Goal: Task Accomplishment & Management: Manage account settings

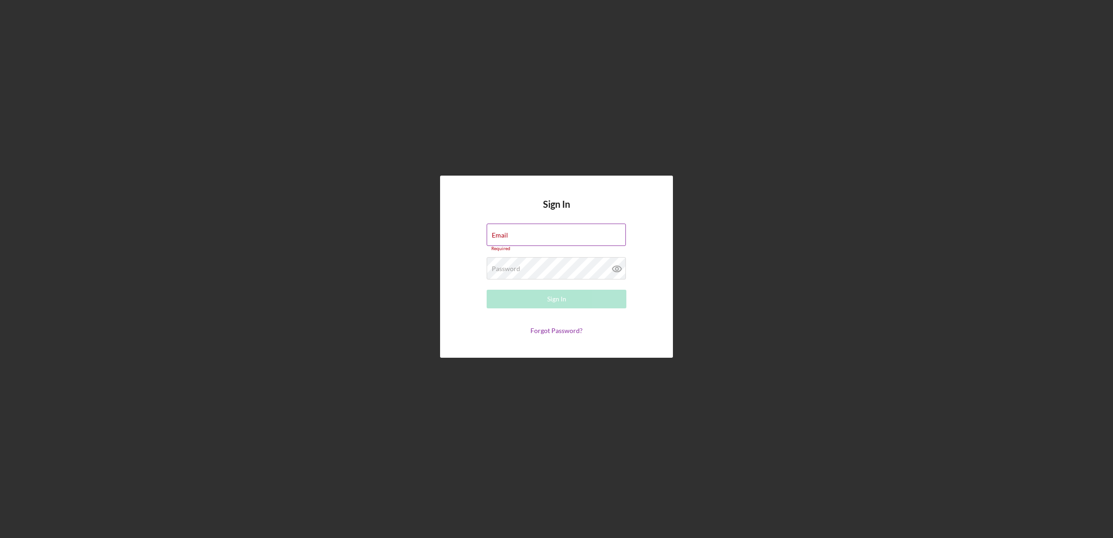
click at [507, 225] on div "Email Required" at bounding box center [557, 238] width 140 height 28
type input "[EMAIL_ADDRESS][DOMAIN_NAME]"
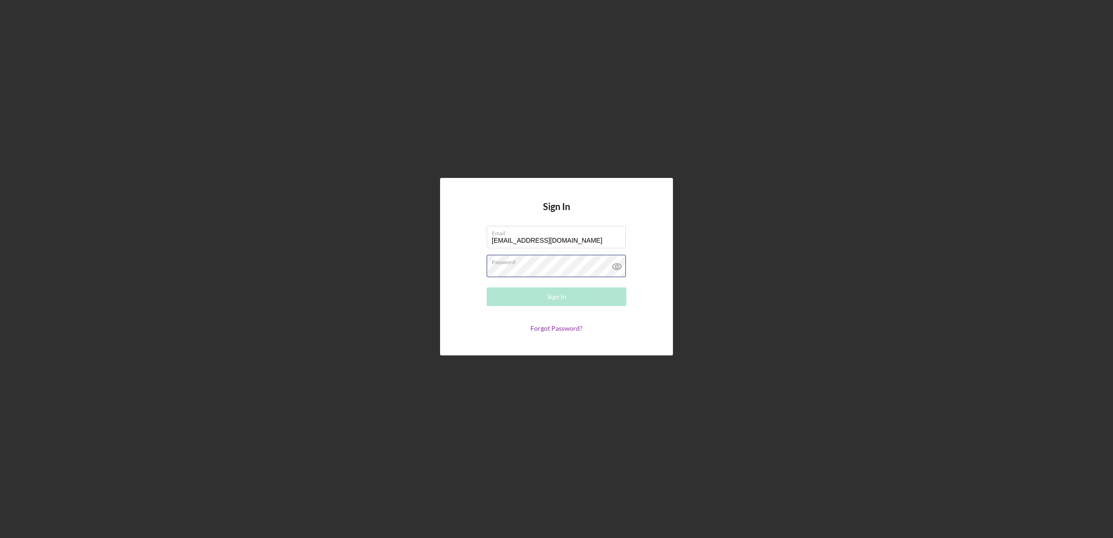
click at [569, 262] on div "Password Required" at bounding box center [557, 266] width 140 height 23
click at [487, 287] on button "Sign In" at bounding box center [557, 296] width 140 height 19
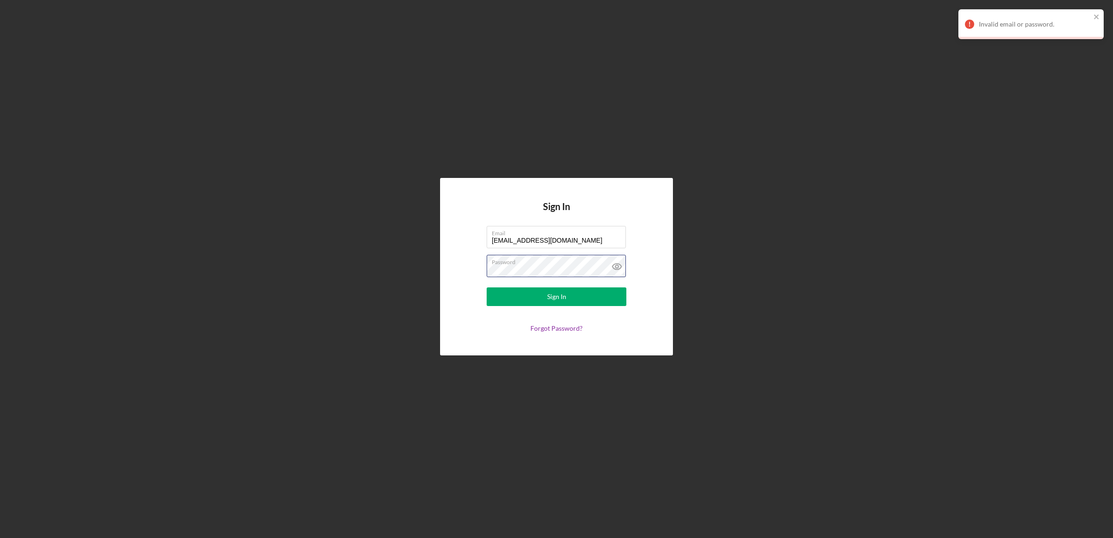
click at [294, 284] on div "Sign In Email [EMAIL_ADDRESS][DOMAIN_NAME] Password Sign In Forgot Password?" at bounding box center [557, 266] width 1104 height 533
click at [487, 287] on button "Sign In" at bounding box center [557, 296] width 140 height 19
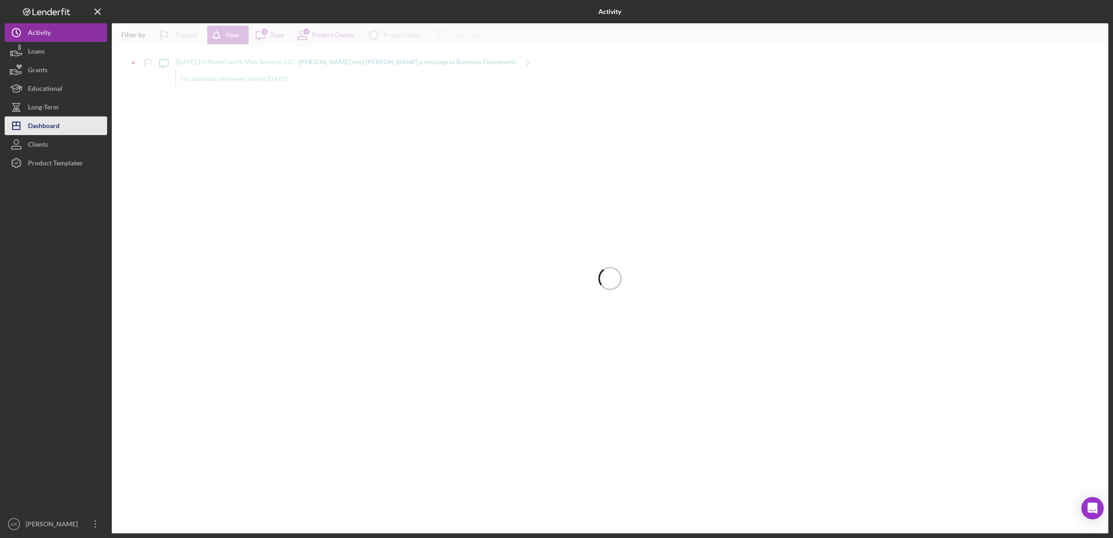
click at [49, 130] on div "Dashboard" at bounding box center [44, 126] width 32 height 21
